Goal: Information Seeking & Learning: Learn about a topic

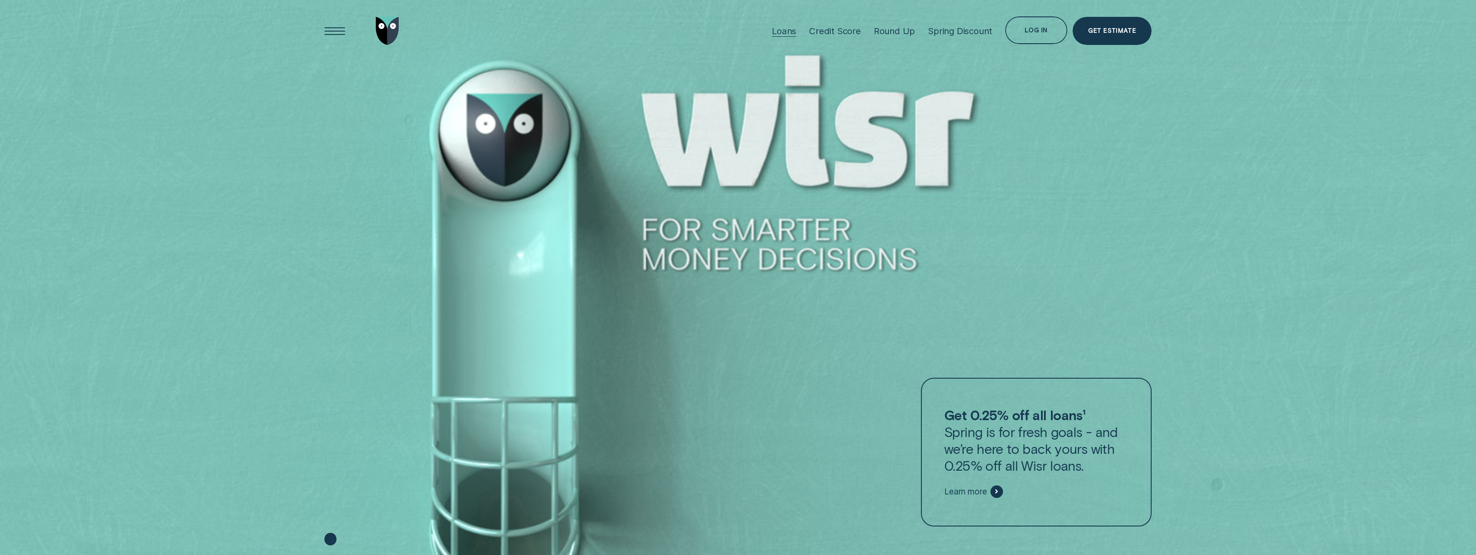
click at [786, 30] on div "Loans" at bounding box center [784, 30] width 24 height 11
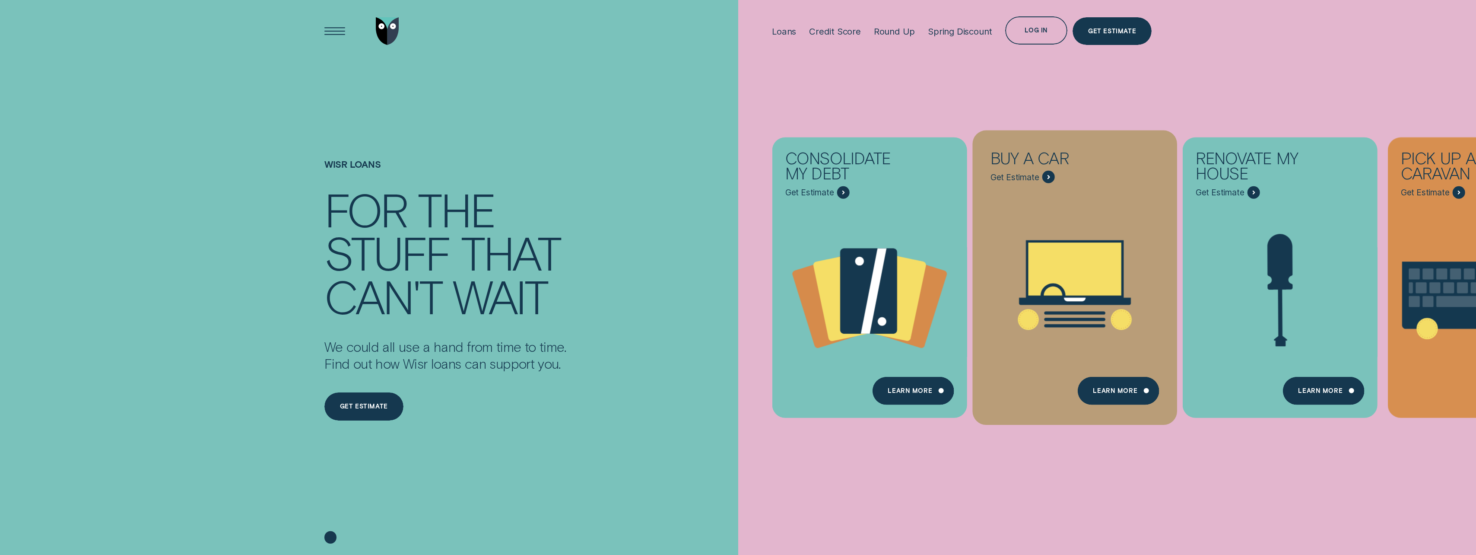
click at [1077, 283] on icon "Buy a car - Learn more" at bounding box center [1075, 268] width 93 height 53
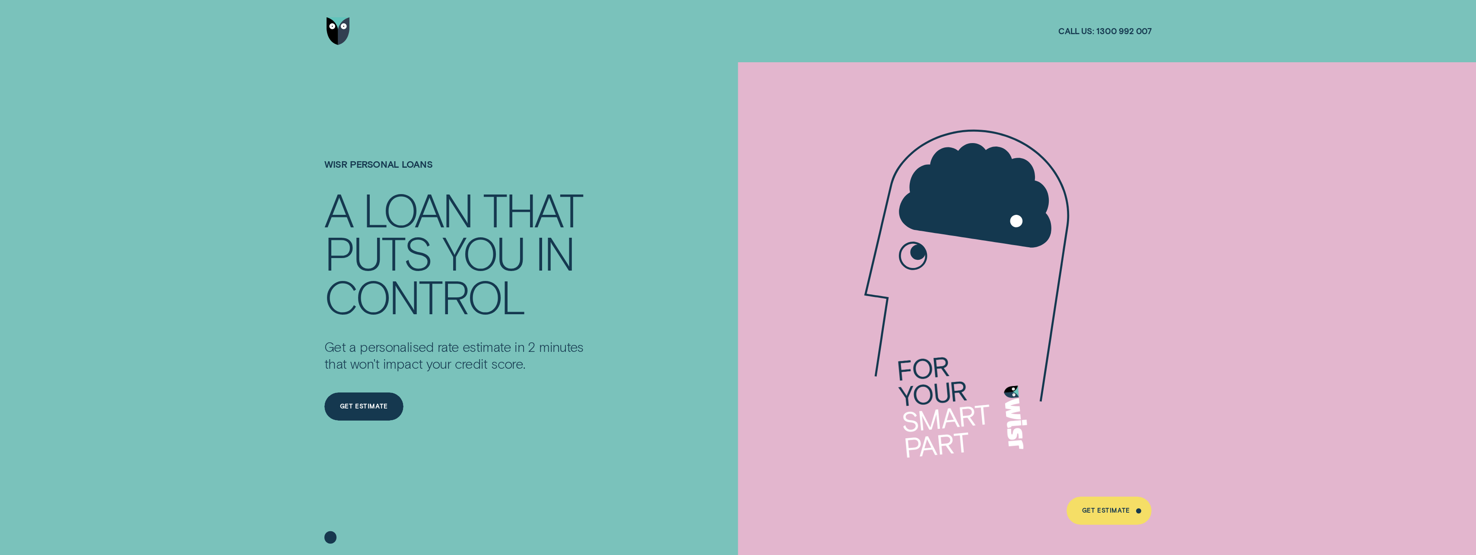
click at [339, 32] on img "Go to home page" at bounding box center [338, 31] width 23 height 28
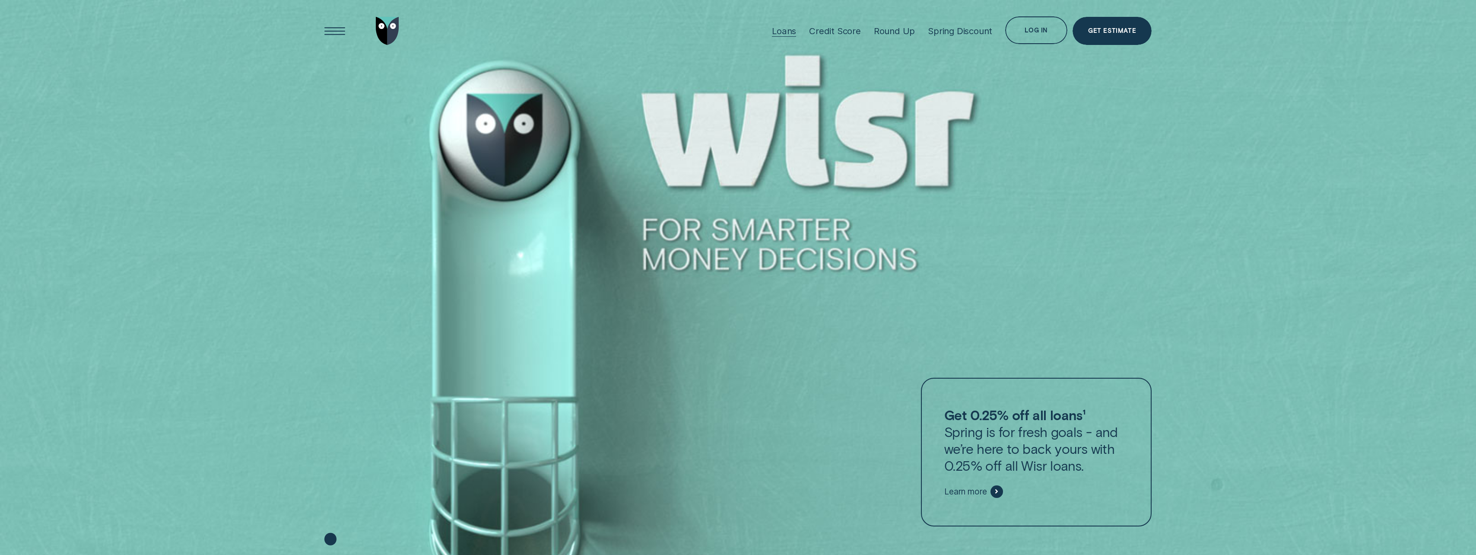
click at [790, 35] on div "Loans" at bounding box center [784, 30] width 24 height 11
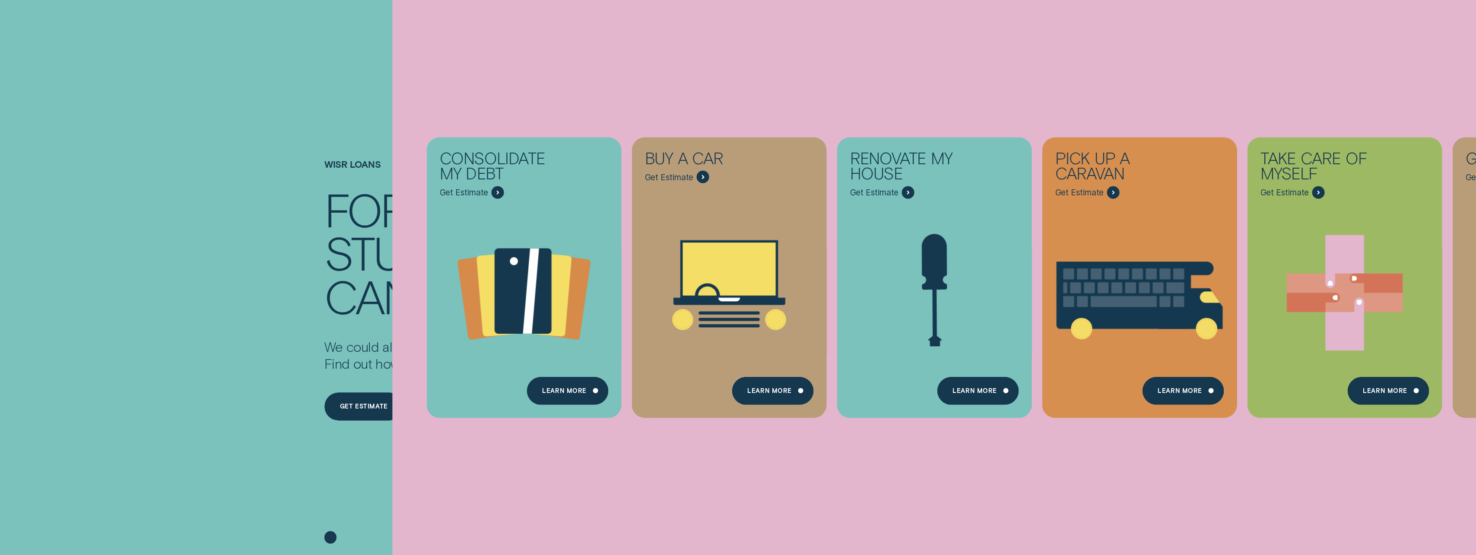
scroll to position [130, 0]
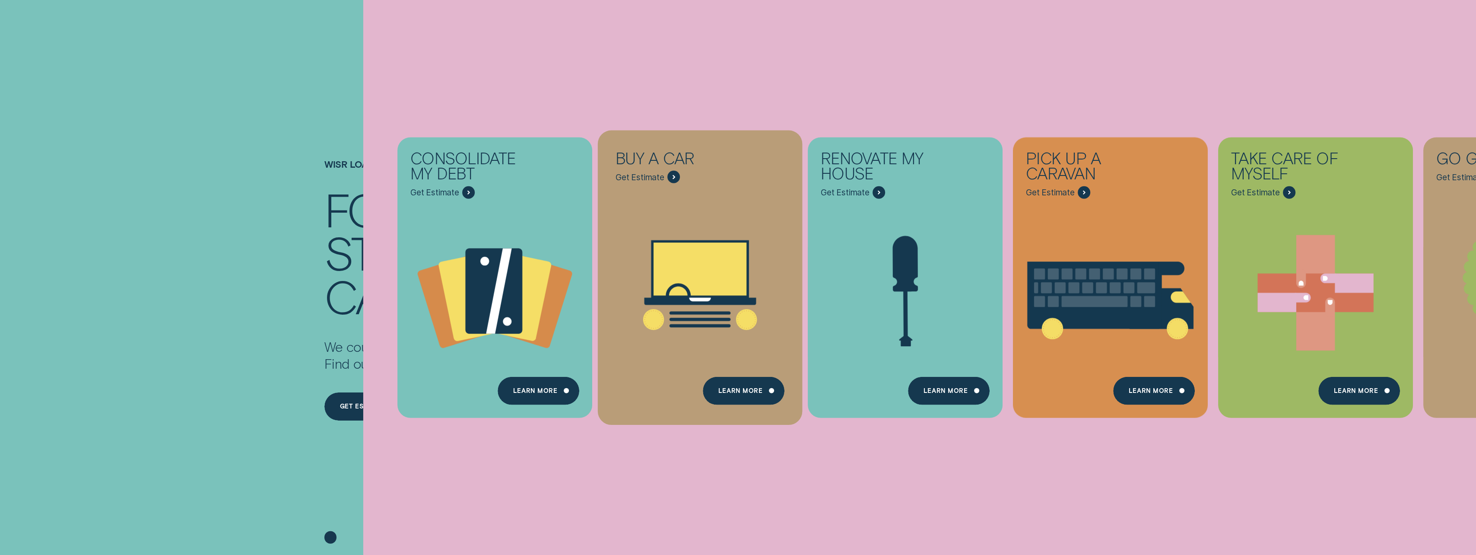
click at [672, 175] on div "Buy a car - Learn more" at bounding box center [673, 177] width 13 height 13
